Goal: Task Accomplishment & Management: Manage account settings

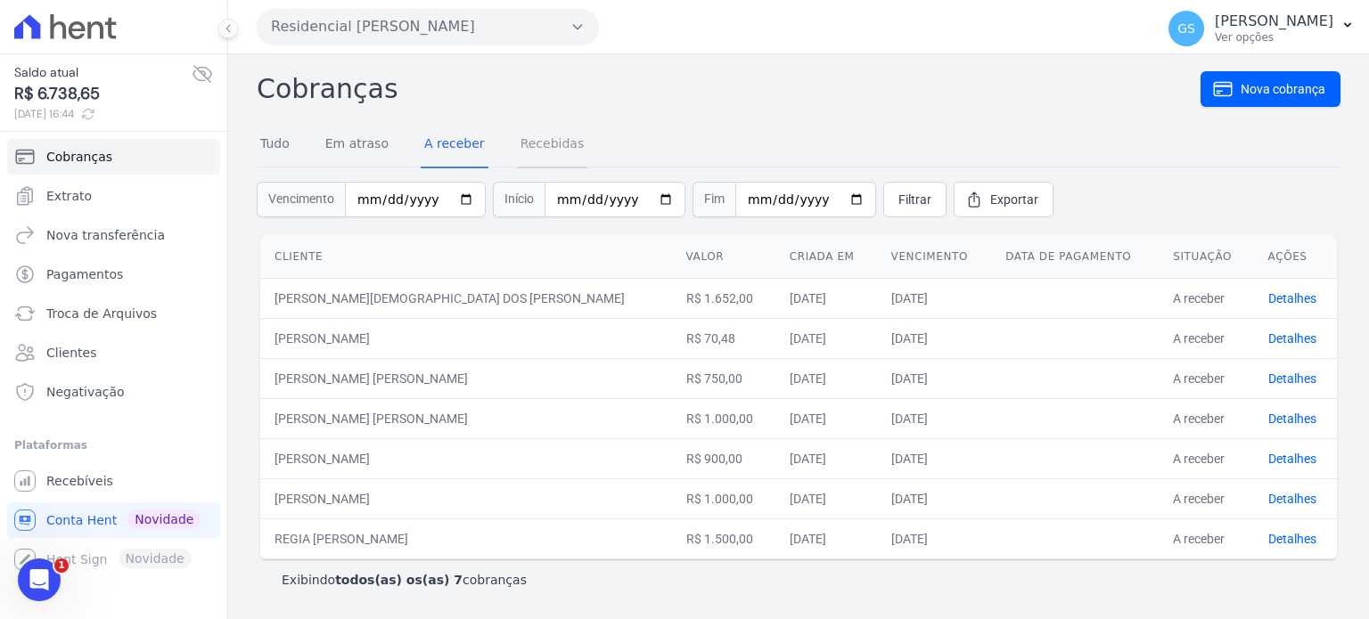
click at [542, 160] on link "Recebidas" at bounding box center [552, 145] width 71 height 46
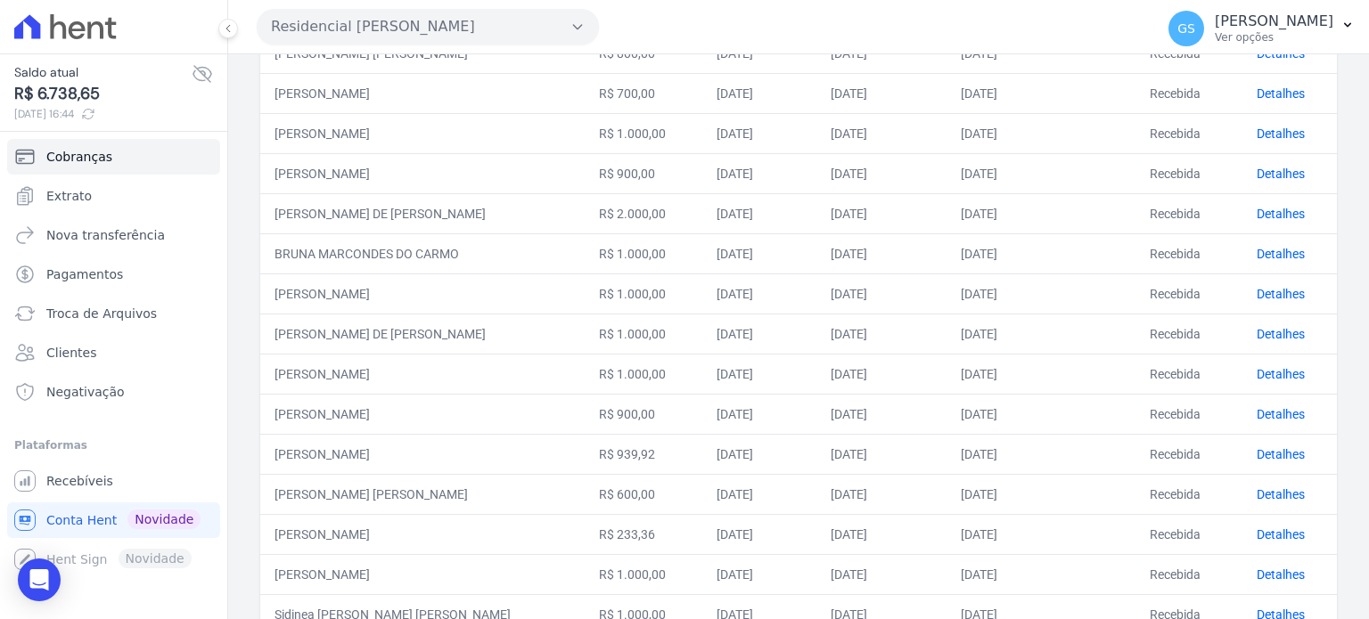
scroll to position [736, 0]
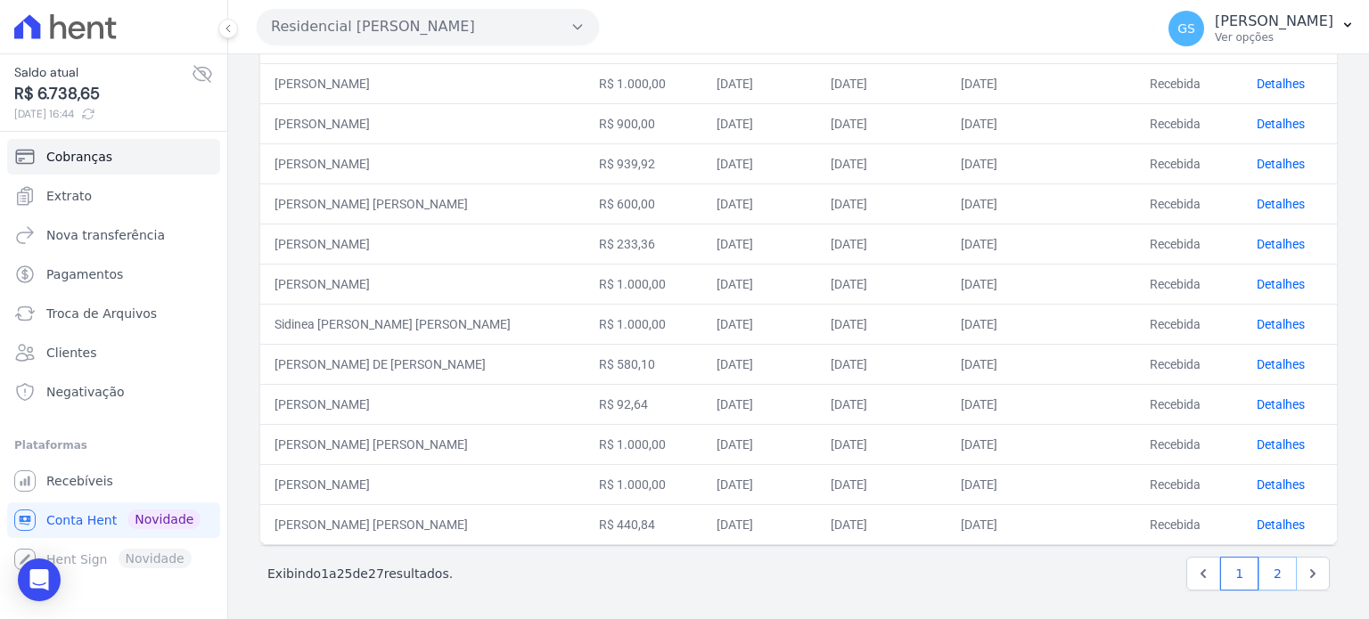
click at [1270, 561] on link "2" at bounding box center [1277, 574] width 38 height 34
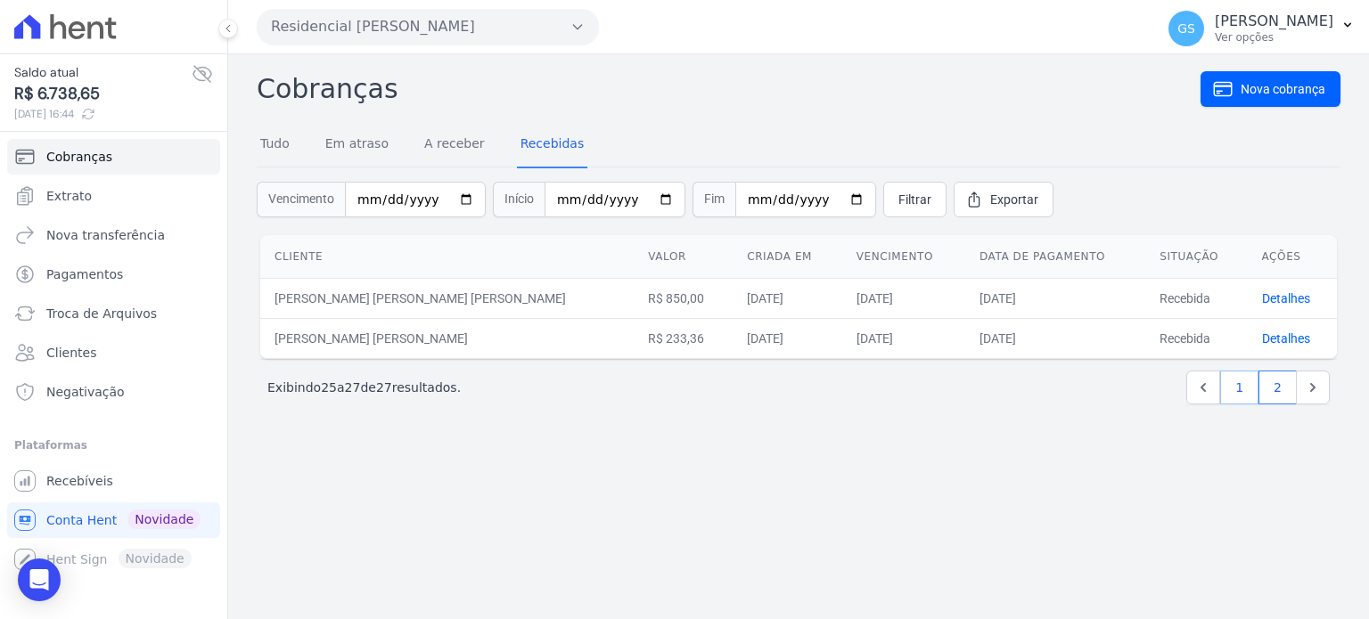
click at [1239, 384] on link "1" at bounding box center [1239, 388] width 38 height 34
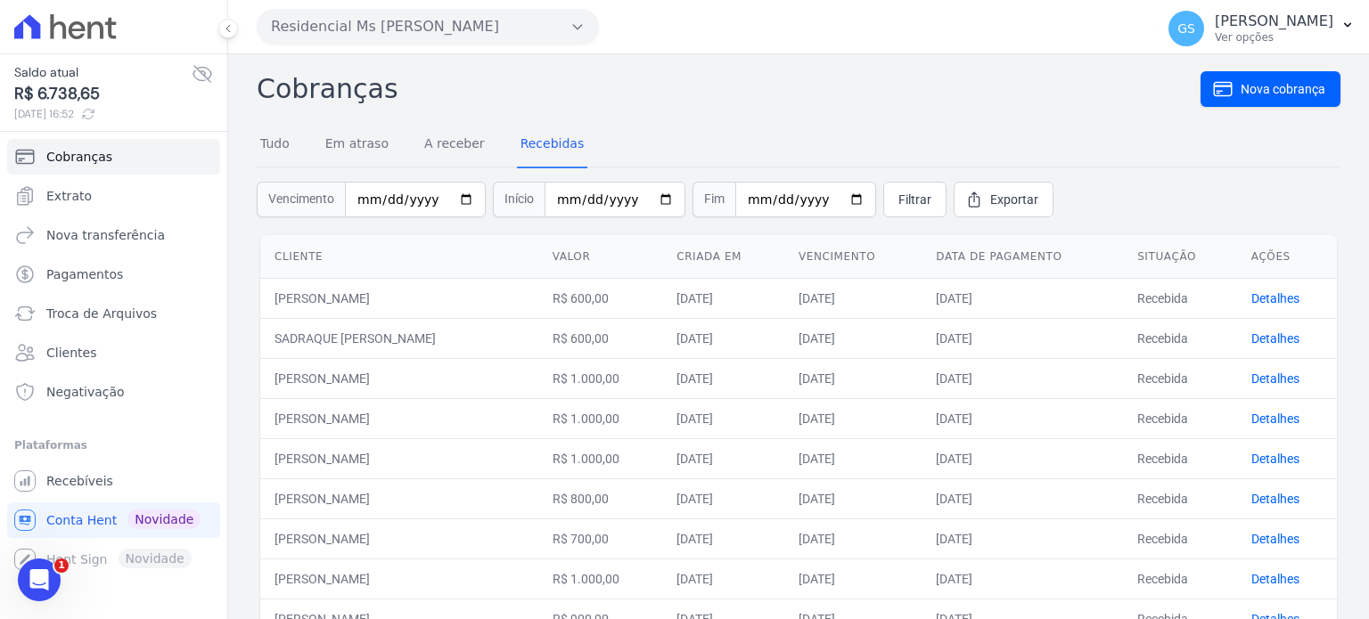
click at [1103, 143] on nav "Tudo Em atraso A receber Recebidas" at bounding box center [799, 145] width 1084 height 45
click at [747, 127] on nav "Tudo Em atraso A receber Recebidas" at bounding box center [799, 145] width 1084 height 45
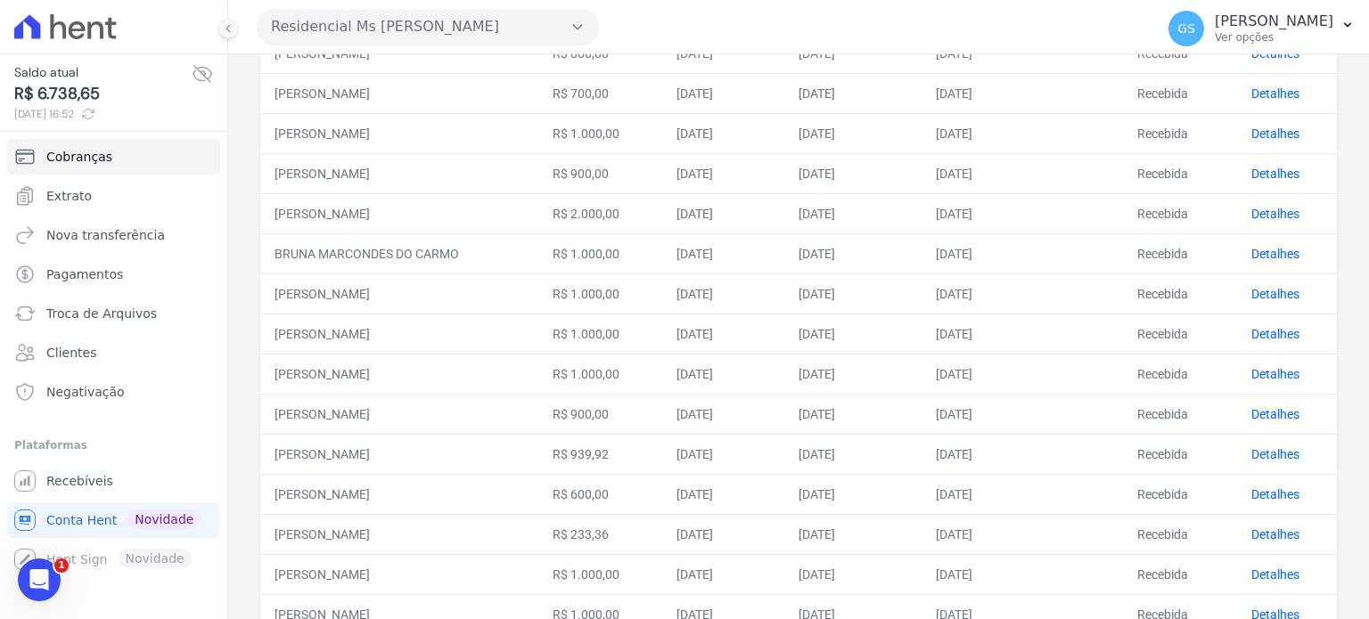
scroll to position [178, 0]
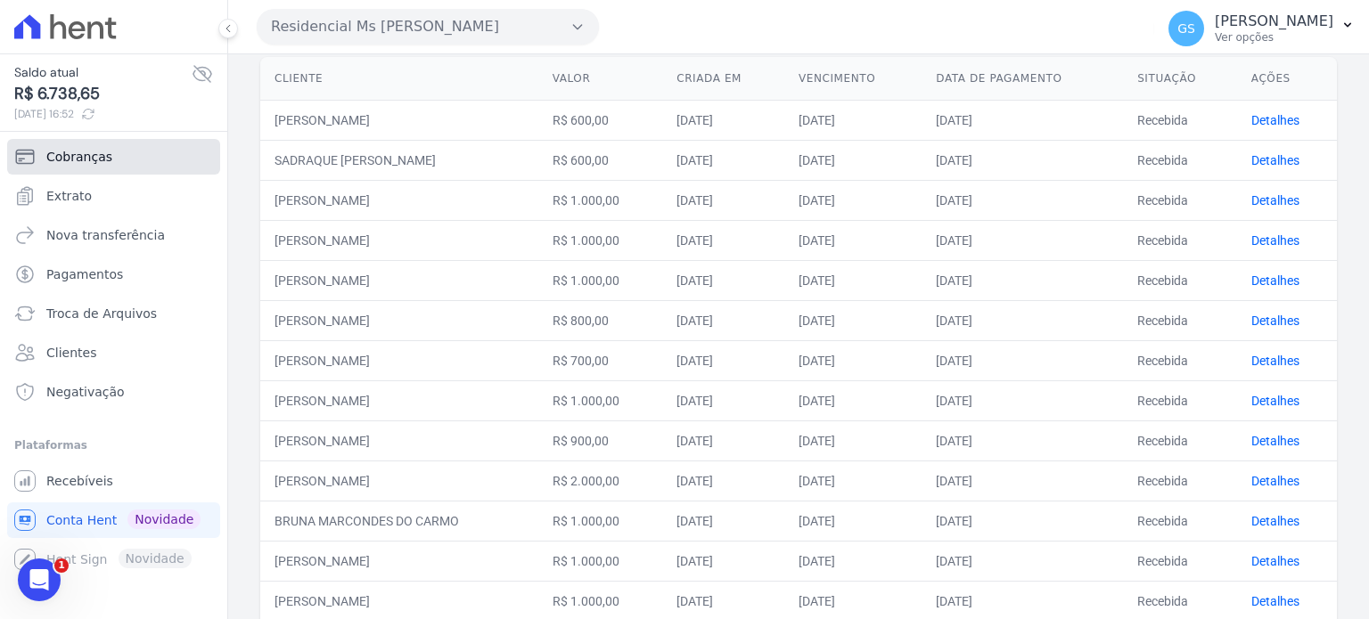
click at [77, 158] on span "Cobranças" at bounding box center [79, 157] width 66 height 18
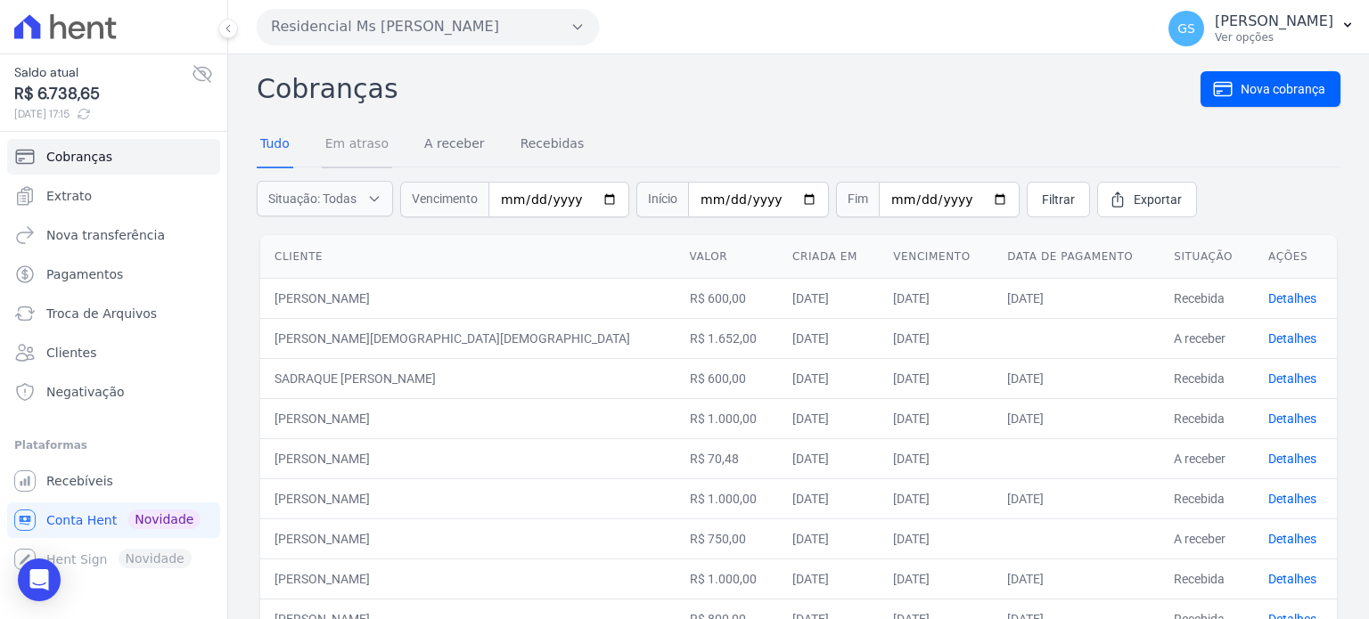
click at [372, 147] on link "Em atraso" at bounding box center [357, 145] width 70 height 46
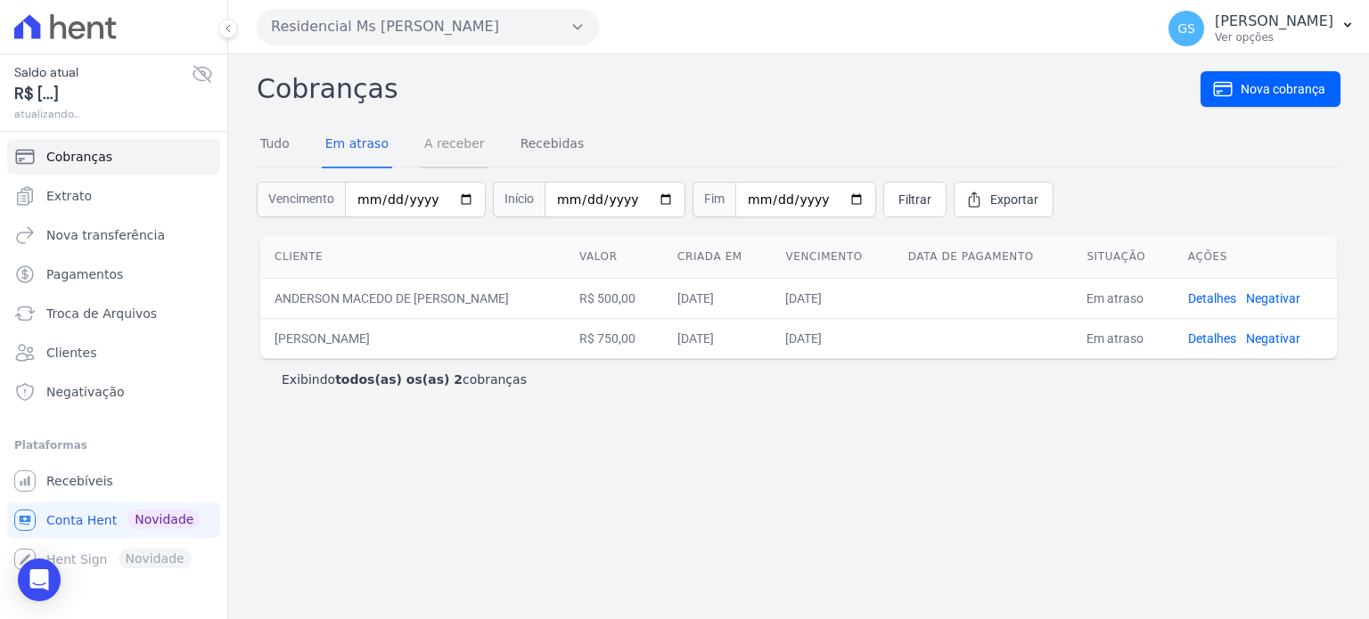
click at [458, 149] on link "A receber" at bounding box center [455, 145] width 68 height 46
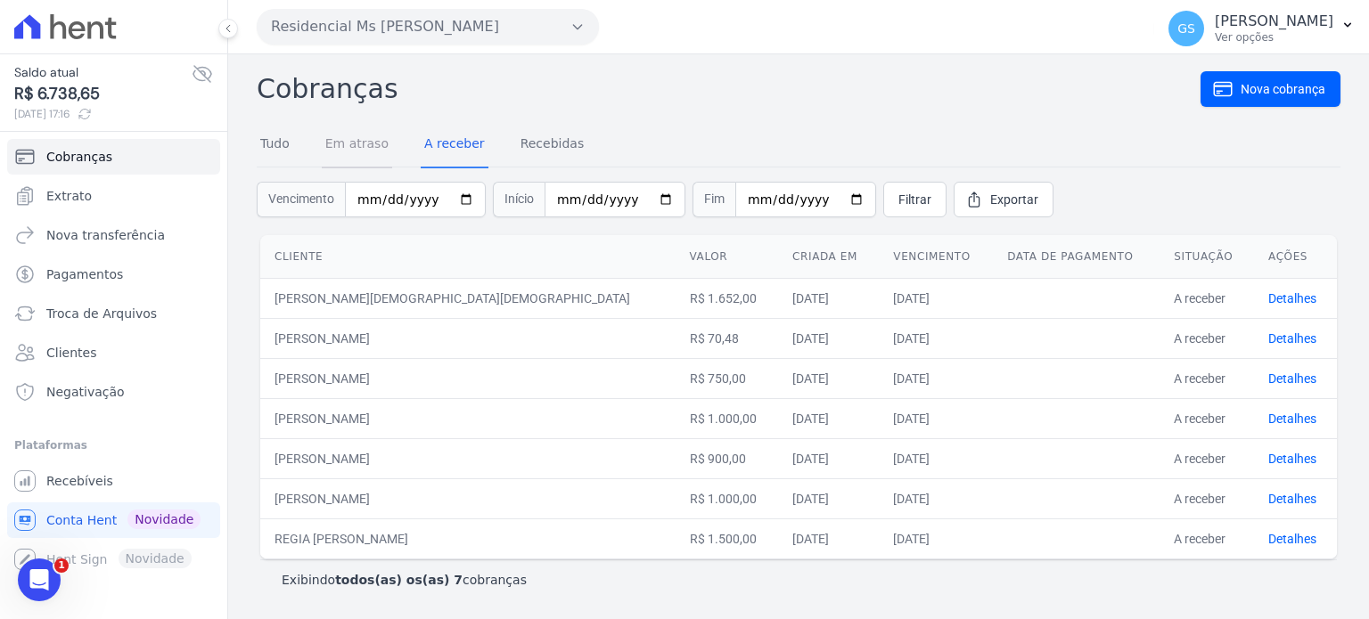
click at [359, 138] on link "Em atraso" at bounding box center [357, 145] width 70 height 46
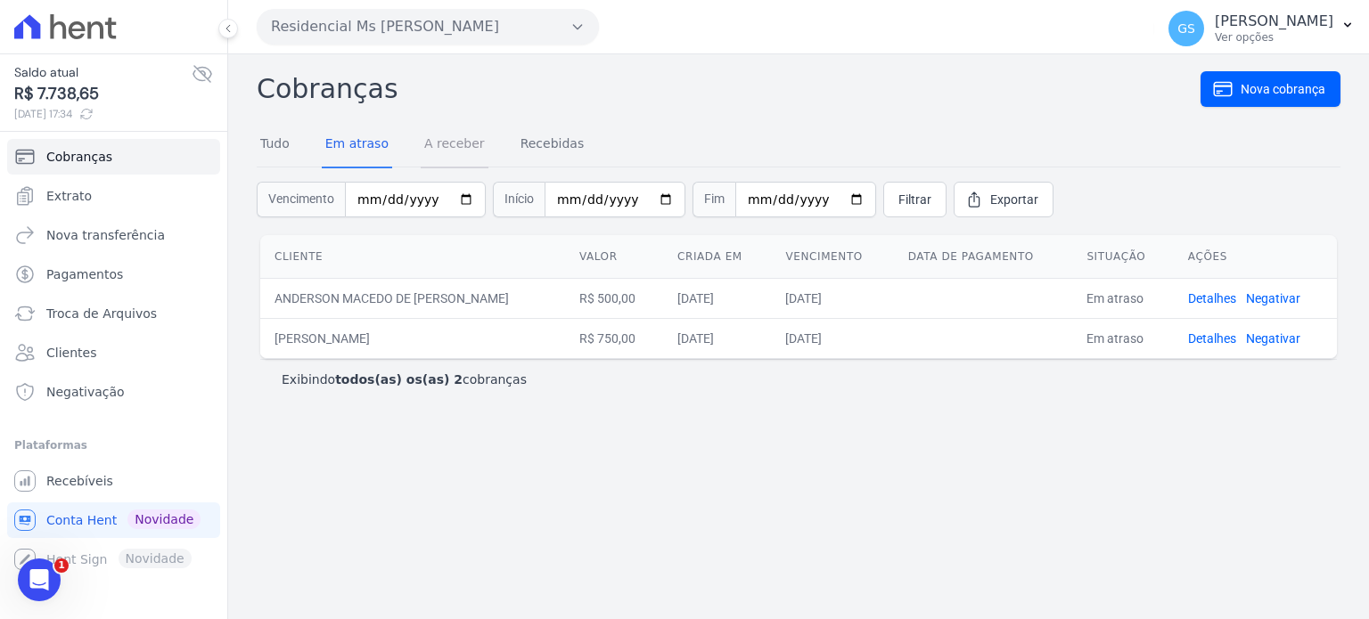
click at [448, 152] on link "A receber" at bounding box center [455, 145] width 68 height 46
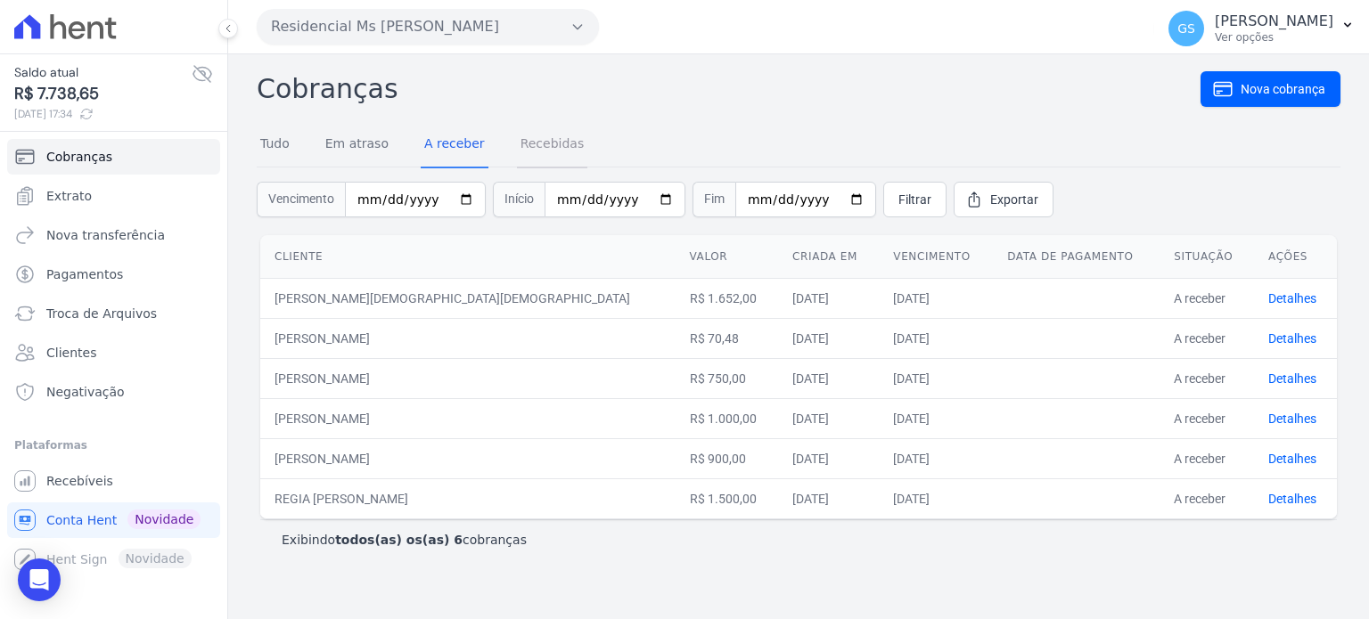
click at [519, 135] on link "Recebidas" at bounding box center [552, 145] width 71 height 46
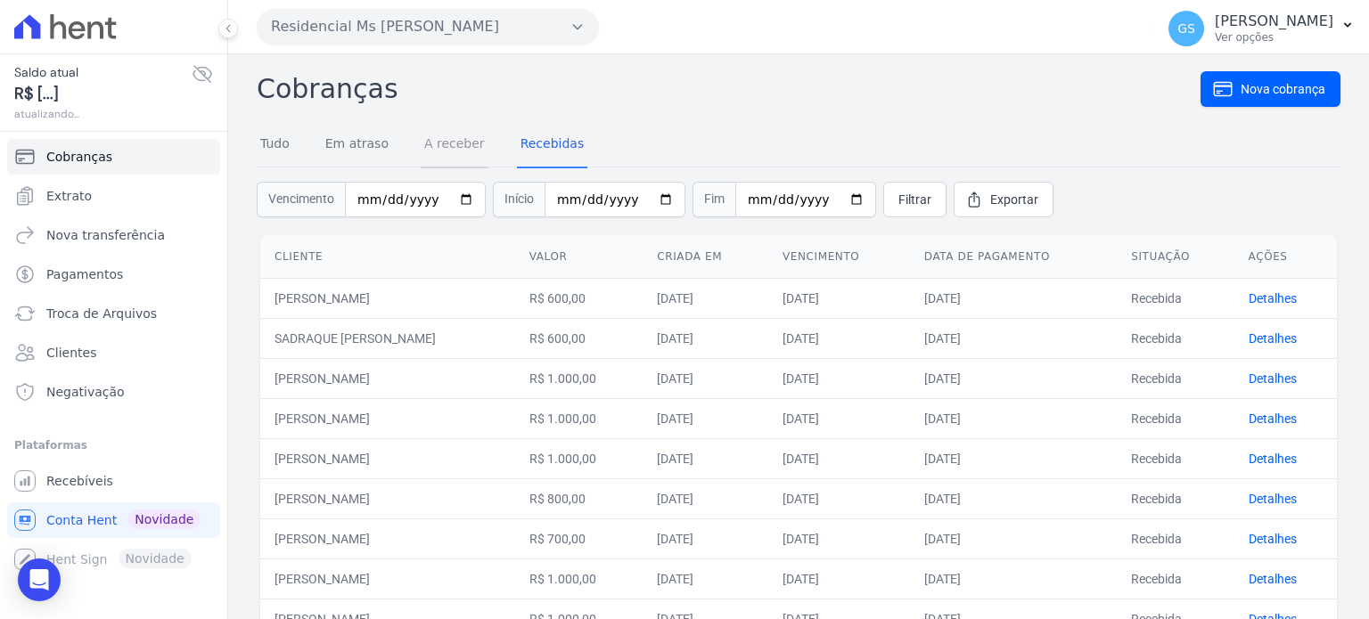
click at [448, 142] on link "A receber" at bounding box center [455, 145] width 68 height 46
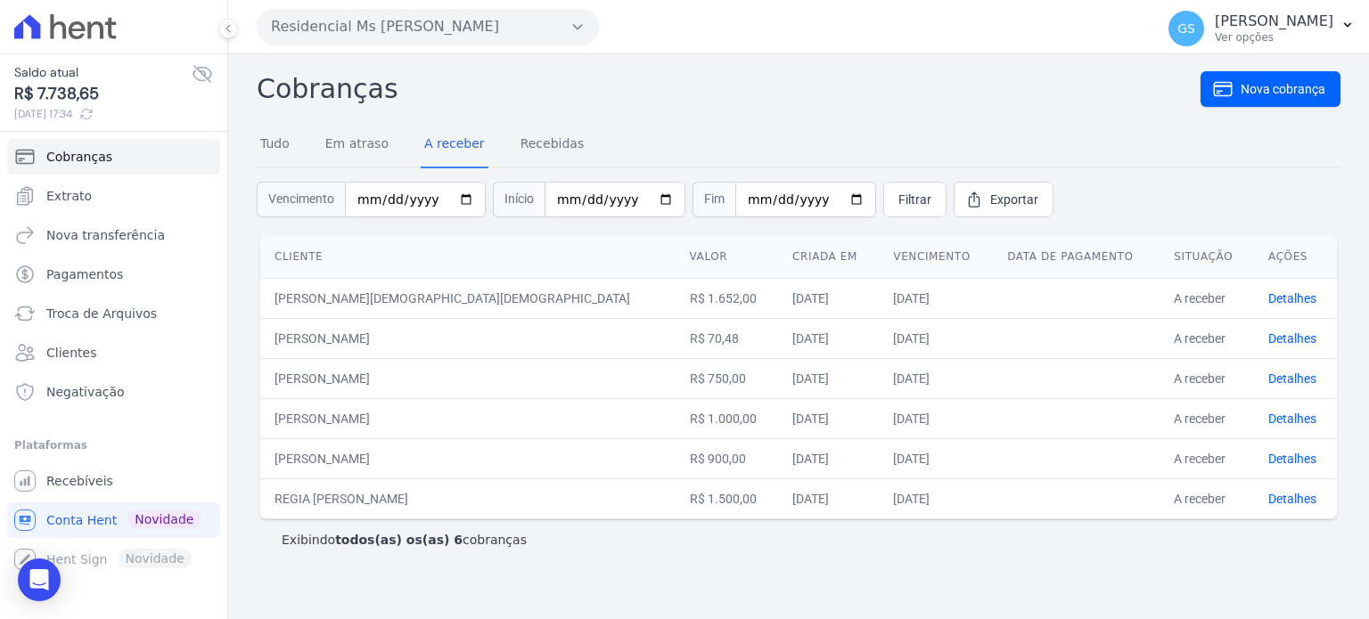
click at [889, 559] on div "Cliente [PERSON_NAME] em Vencimento Data de pagamento Situação Ações [PERSON_NA…" at bounding box center [799, 398] width 1084 height 332
click at [353, 152] on link "Em atraso" at bounding box center [357, 145] width 70 height 46
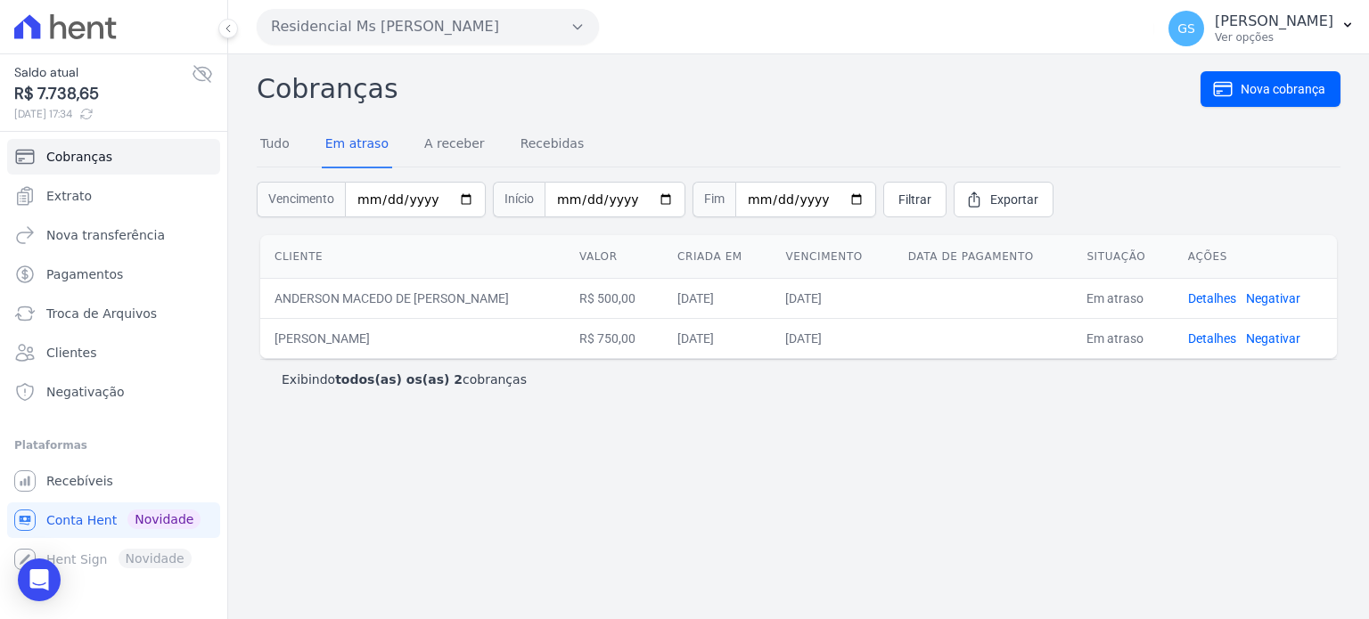
click at [518, 443] on div "Cobranças Nova cobrança Tudo Em atraso A receber Recebidas Vencimento Início Fi…" at bounding box center [798, 336] width 1141 height 565
click at [663, 429] on div "Cobranças Nova cobrança Tudo Em atraso A receber Recebidas Vencimento Início Fi…" at bounding box center [798, 336] width 1141 height 565
click at [1307, 28] on p "[PERSON_NAME]" at bounding box center [1274, 21] width 119 height 18
drag, startPoint x: 1160, startPoint y: 71, endPoint x: 1062, endPoint y: 42, distance: 102.3
click at [1160, 71] on link "Logout" at bounding box center [1255, 77] width 228 height 32
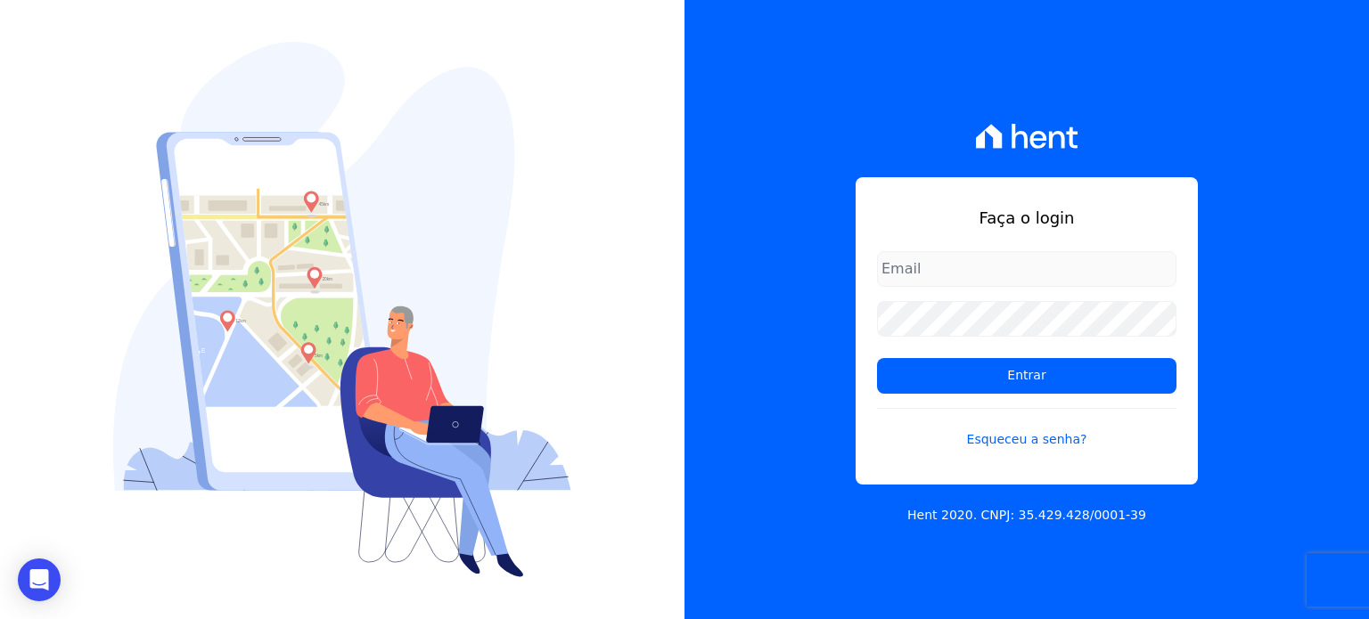
type input "[PERSON_NAME][EMAIL_ADDRESS][DOMAIN_NAME]"
